Goal: Communication & Community: Share content

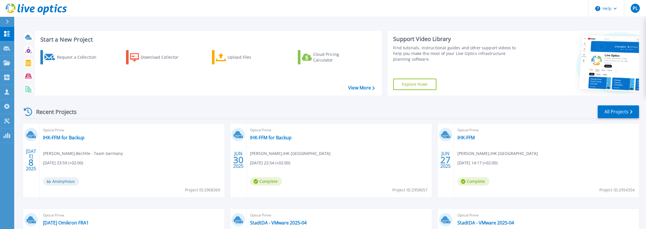
click at [266, 134] on div "Optical Prime IHK-FFM for Backup Rene Franke , IHK Frankfurt am Main 06/30/2025…" at bounding box center [339, 160] width 185 height 74
click at [268, 139] on link "IHK-FFM for Backup" at bounding box center [271, 137] width 42 height 6
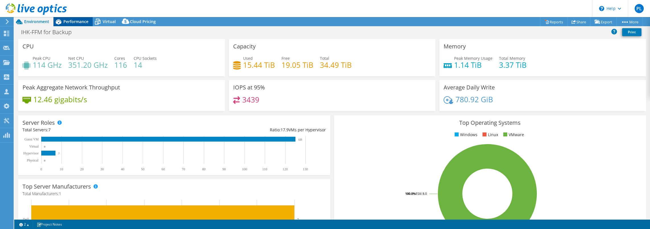
click at [67, 22] on span "Performance" at bounding box center [75, 21] width 25 height 5
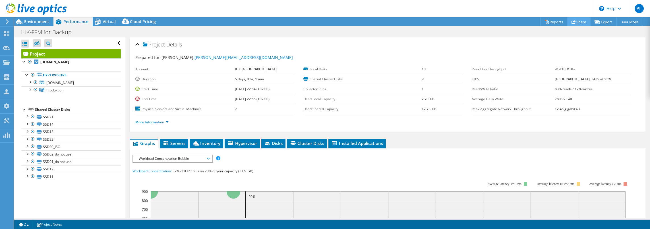
click at [582, 21] on link "Share" at bounding box center [578, 21] width 23 height 9
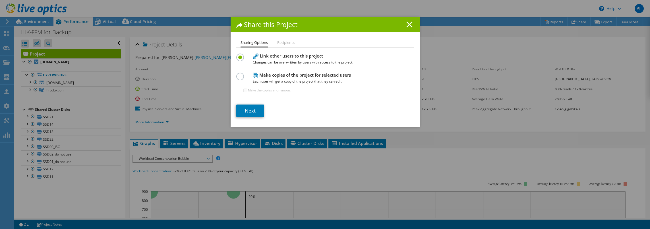
click at [282, 42] on li "Recipients" at bounding box center [285, 42] width 17 height 7
click at [284, 41] on li "Recipients" at bounding box center [285, 42] width 17 height 7
click at [283, 42] on li "Recipients" at bounding box center [285, 42] width 17 height 7
click at [284, 43] on li "Recipients" at bounding box center [285, 42] width 17 height 7
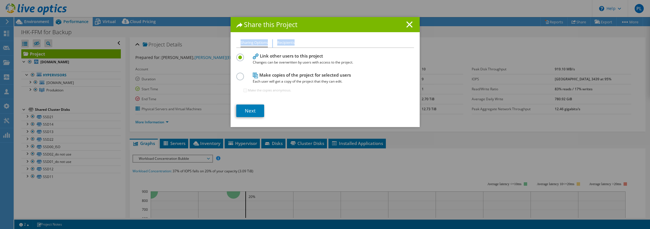
click at [281, 42] on li "Recipients" at bounding box center [285, 42] width 17 height 7
drag, startPoint x: 281, startPoint y: 42, endPoint x: 320, endPoint y: 42, distance: 38.7
click at [298, 42] on ul "Sharing Options Recipients" at bounding box center [325, 43] width 178 height 8
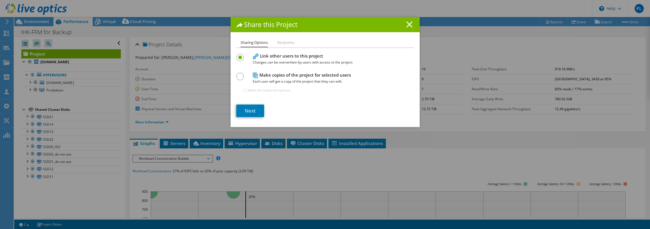
click at [409, 22] on line at bounding box center [410, 25] width 6 height 6
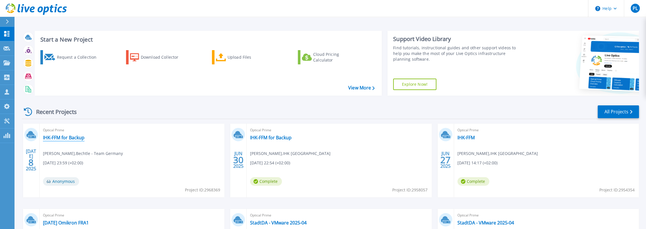
click at [60, 136] on link "IHK-FFM for Backup" at bounding box center [64, 137] width 42 height 6
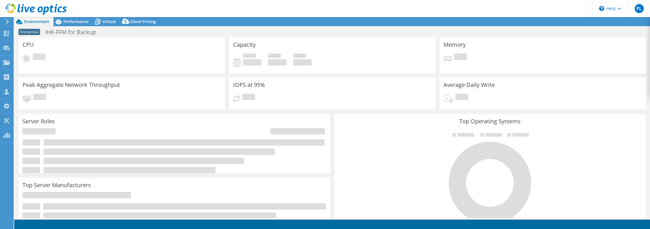
select select "EUFrankfurt"
select select "EUR"
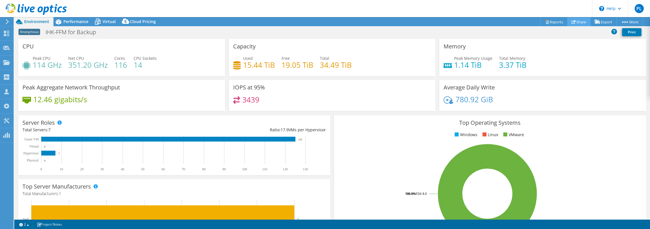
click at [574, 21] on link "Share" at bounding box center [578, 21] width 23 height 9
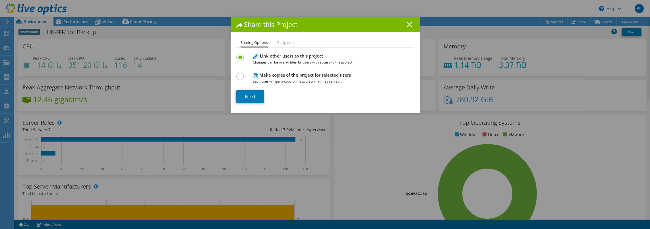
click at [288, 42] on li "Recipients" at bounding box center [285, 42] width 17 height 7
click at [287, 42] on li "Recipients" at bounding box center [285, 42] width 17 height 7
click at [408, 24] on line at bounding box center [410, 25] width 6 height 6
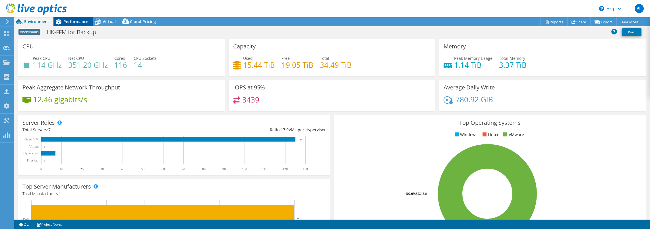
click at [70, 20] on span "Performance" at bounding box center [75, 21] width 25 height 5
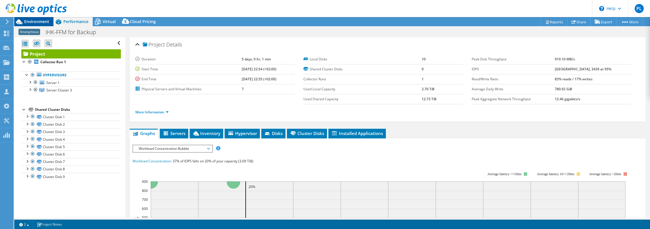
click at [26, 19] on span "Environment" at bounding box center [36, 21] width 25 height 5
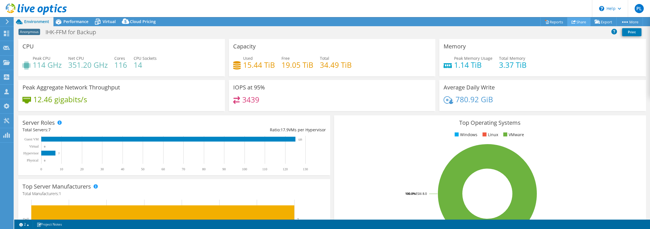
click at [572, 20] on icon at bounding box center [574, 22] width 4 height 4
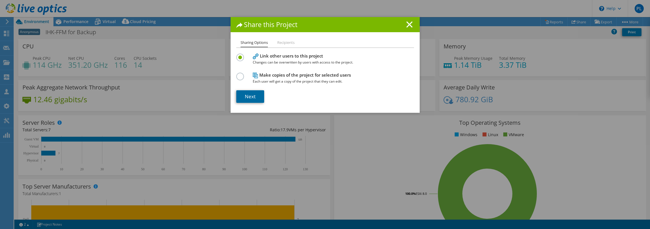
click at [252, 93] on link "Next" at bounding box center [250, 96] width 28 height 13
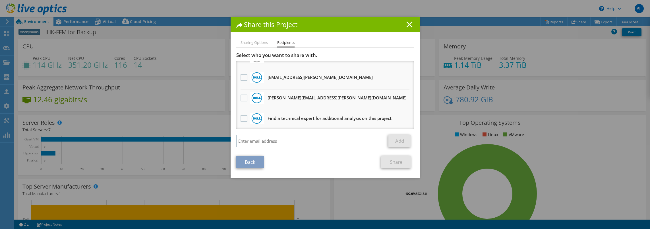
scroll to position [35, 0]
click at [267, 132] on div "Select who you want to share with. Oliver.Rosenthal@dell.com Will receive an an…" at bounding box center [325, 101] width 178 height 98
click at [268, 137] on input "search" at bounding box center [305, 140] width 139 height 13
paste input "anton.vogel@dell.com"
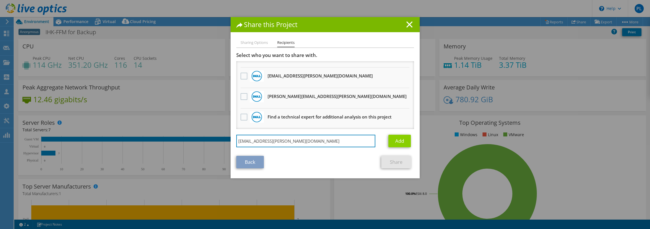
type input "anton.vogel@dell.com"
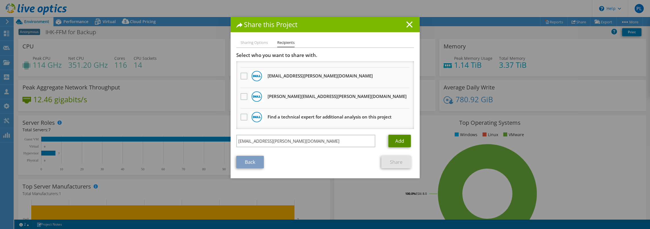
click at [399, 138] on link "Add" at bounding box center [399, 140] width 22 height 13
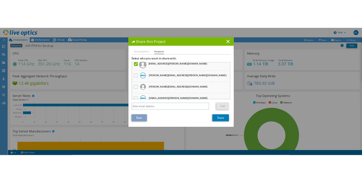
scroll to position [0, 0]
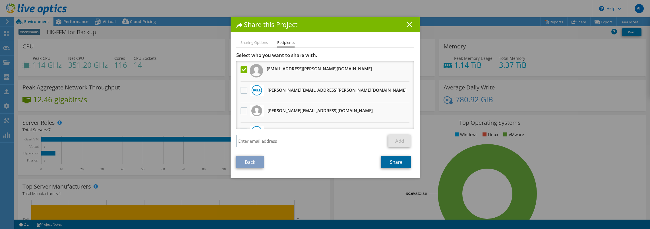
click at [393, 164] on link "Share" at bounding box center [396, 162] width 30 height 13
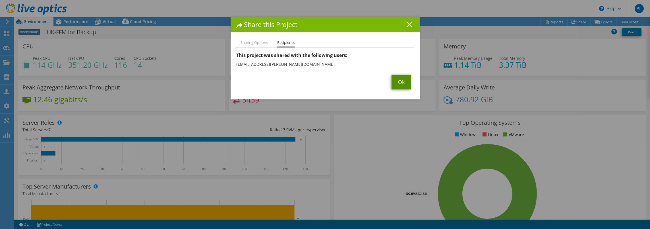
click at [399, 82] on link "Ok" at bounding box center [402, 81] width 20 height 15
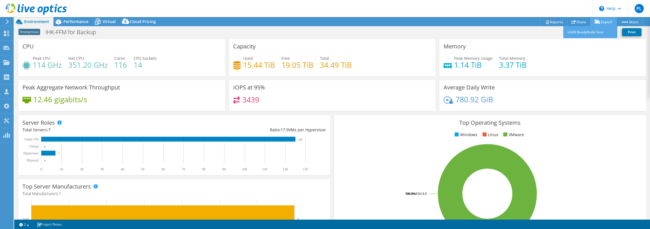
click at [601, 23] on link "Export" at bounding box center [603, 21] width 26 height 9
click at [599, 22] on link "Export" at bounding box center [603, 21] width 26 height 9
click at [74, 21] on span "Performance" at bounding box center [75, 21] width 25 height 5
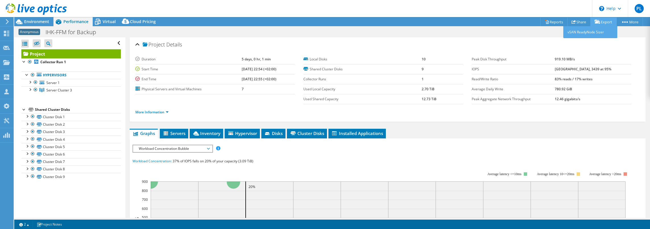
click at [596, 22] on icon at bounding box center [598, 22] width 6 height 4
click at [570, 30] on link "vSAN ReadyNode Sizer" at bounding box center [590, 32] width 54 height 12
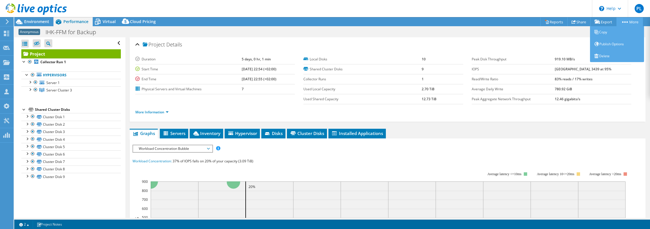
click at [624, 20] on link "More" at bounding box center [629, 21] width 26 height 9
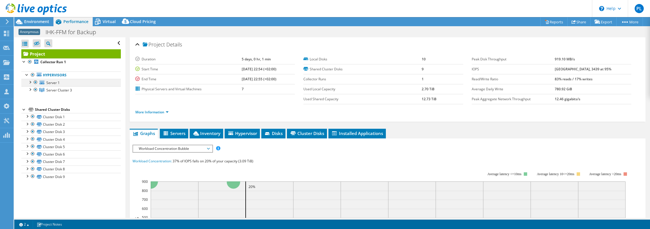
click at [31, 82] on div at bounding box center [30, 82] width 6 height 6
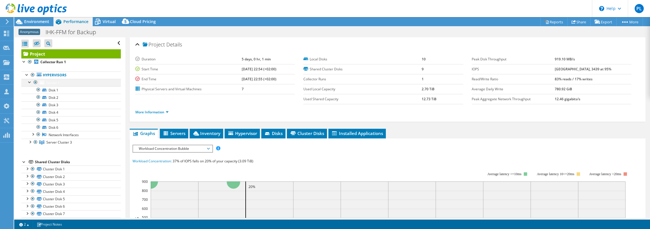
click at [26, 81] on link "Server 1" at bounding box center [71, 82] width 100 height 7
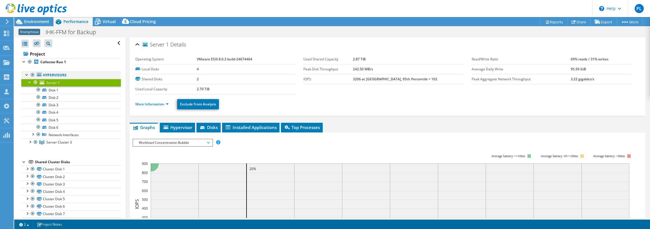
click at [27, 74] on div at bounding box center [27, 74] width 6 height 6
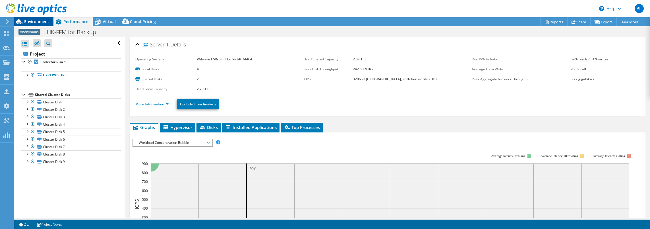
click at [35, 22] on span "Environment" at bounding box center [36, 21] width 25 height 5
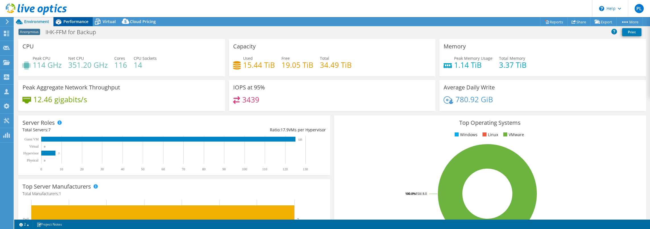
click at [68, 21] on span "Performance" at bounding box center [75, 21] width 25 height 5
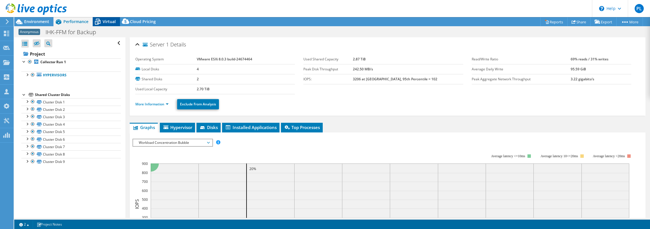
click at [107, 22] on span "Virtual" at bounding box center [109, 21] width 13 height 5
